Goal: Complete application form: Complete application form

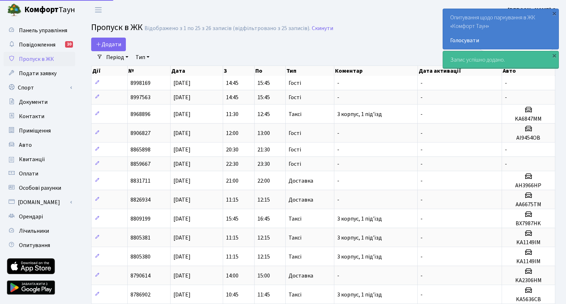
select select "25"
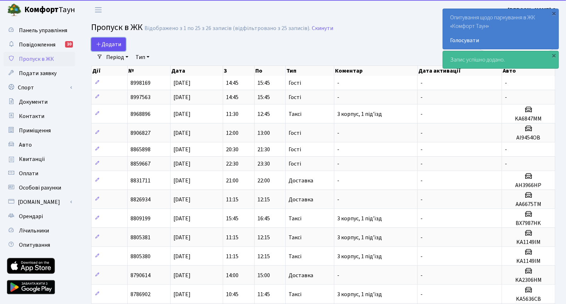
click at [113, 44] on span "Додати" at bounding box center [108, 44] width 25 height 8
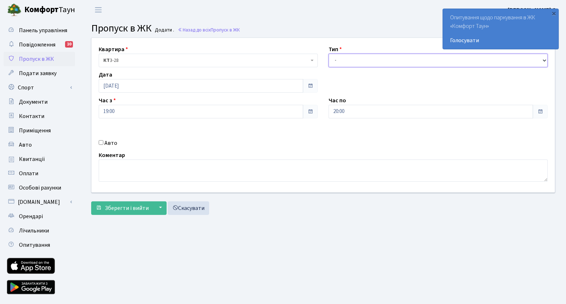
click at [377, 54] on select "- Доставка Таксі Гості Сервіс" at bounding box center [438, 61] width 219 height 14
select select "1"
click at [329, 54] on select "- Доставка Таксі Гості Сервіс" at bounding box center [438, 61] width 219 height 14
click at [101, 136] on div "Квартира <b>КТ</b>&nbsp;&nbsp;&nbsp;&nbsp;3-28 КТ 3-28 Тип - Доставка Таксі Гос…" at bounding box center [323, 115] width 474 height 155
click at [102, 143] on input "Авто" at bounding box center [101, 142] width 5 height 5
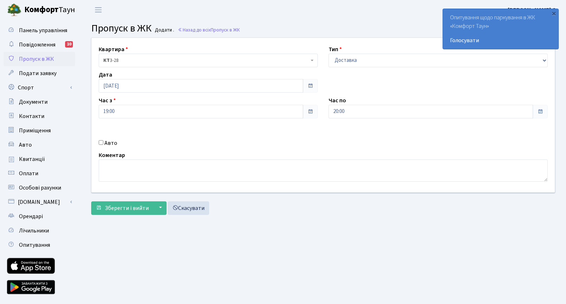
checkbox input "true"
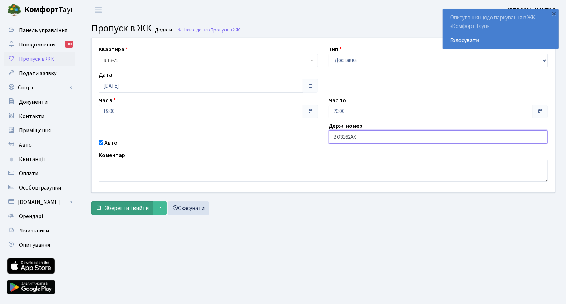
type input "BO3162AX"
click at [125, 213] on button "Зберегти і вийти" at bounding box center [122, 208] width 62 height 14
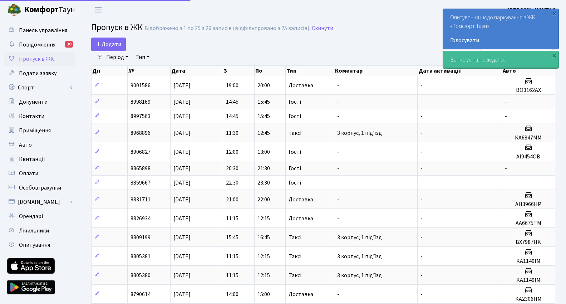
select select "25"
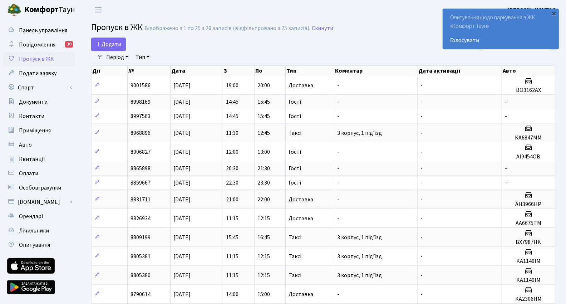
click at [556, 14] on div "×" at bounding box center [554, 13] width 7 height 7
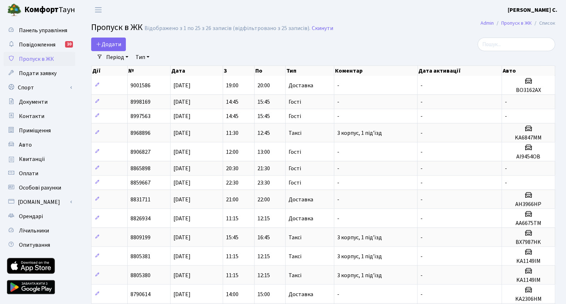
drag, startPoint x: 556, startPoint y: 14, endPoint x: 379, endPoint y: 33, distance: 177.8
